Goal: Navigation & Orientation: Find specific page/section

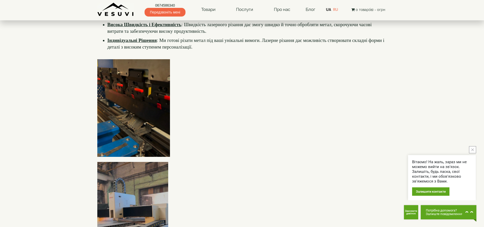
scroll to position [153, 0]
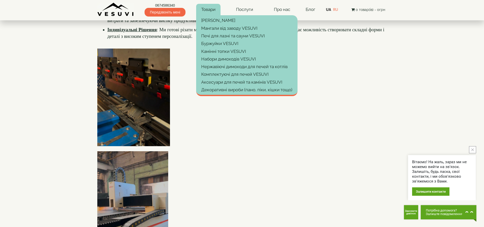
click at [215, 10] on link "Товари" at bounding box center [208, 10] width 24 height 12
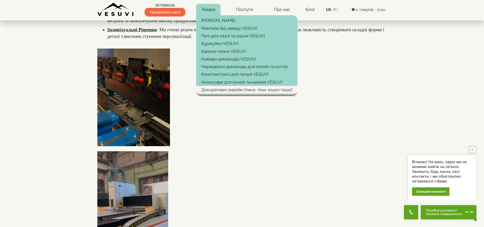
click at [220, 89] on link "Декоративні вироби (пано, піки, кішки тощо)" at bounding box center [246, 90] width 101 height 8
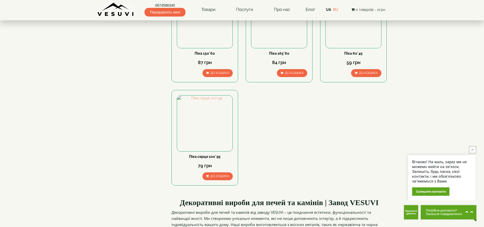
scroll to position [229, 0]
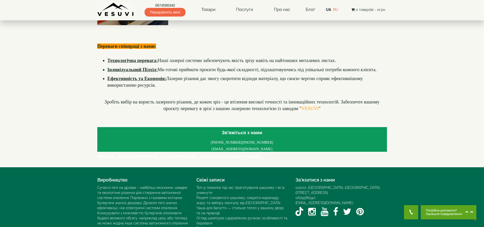
scroll to position [381, 0]
